Goal: Find specific page/section: Find specific page/section

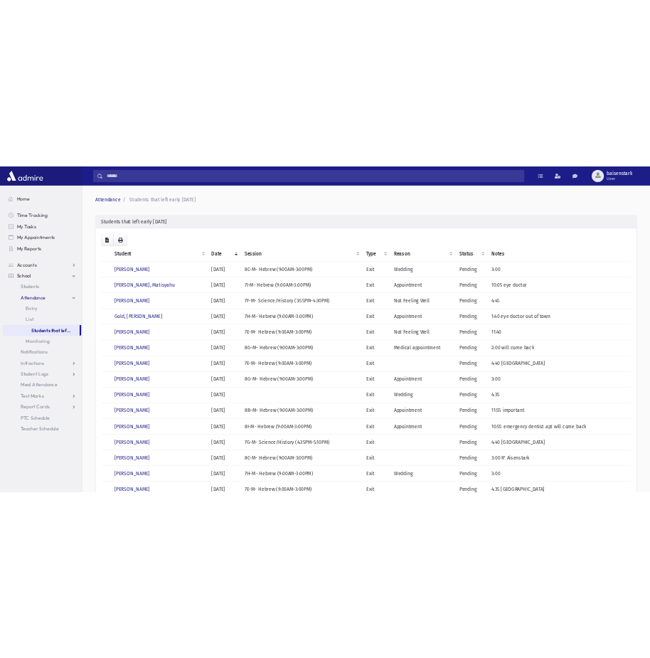
scroll to position [52, 0]
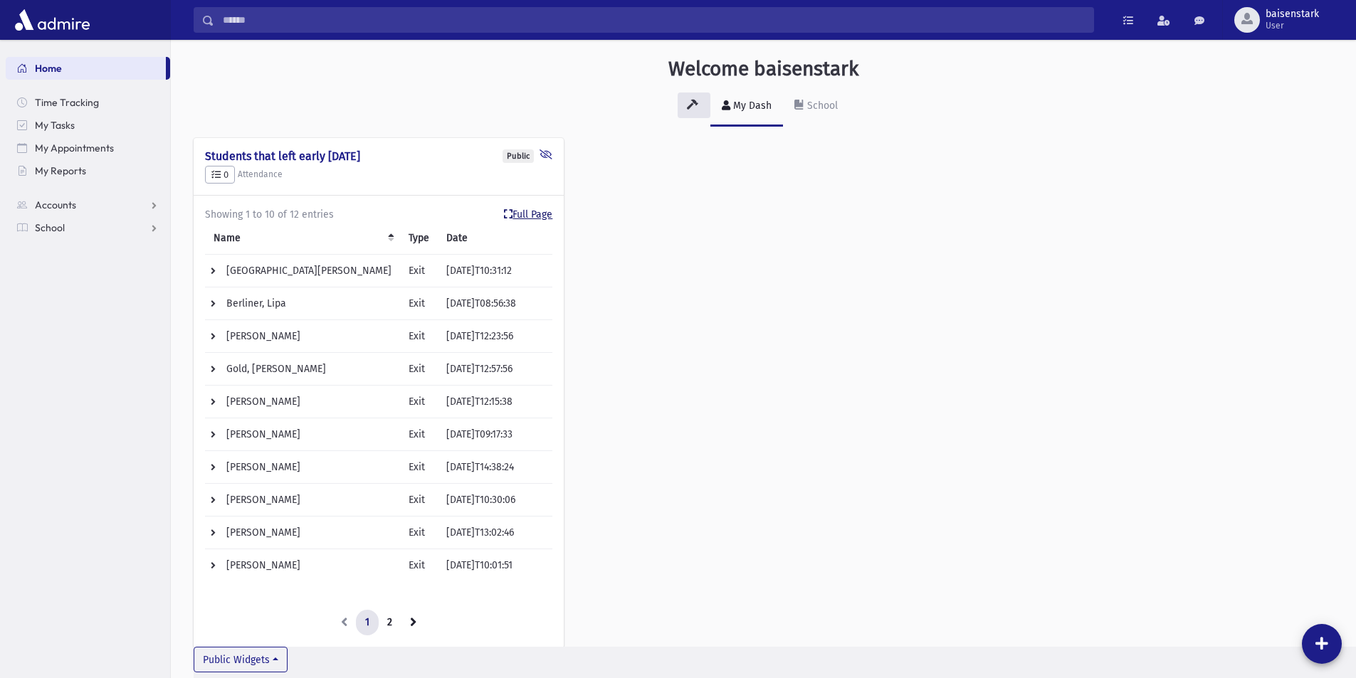
click at [527, 213] on link "Full Page" at bounding box center [528, 214] width 48 height 15
